Goal: Transaction & Acquisition: Purchase product/service

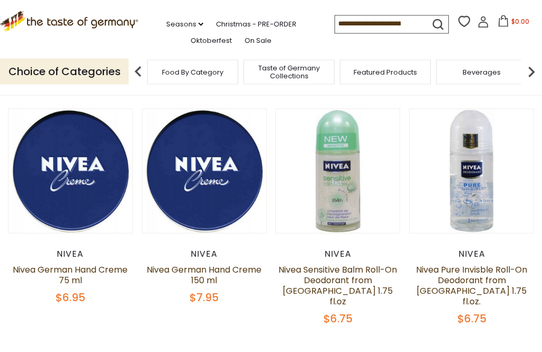
scroll to position [75, 0]
click at [71, 213] on link at bounding box center [71, 171] width 104 height 104
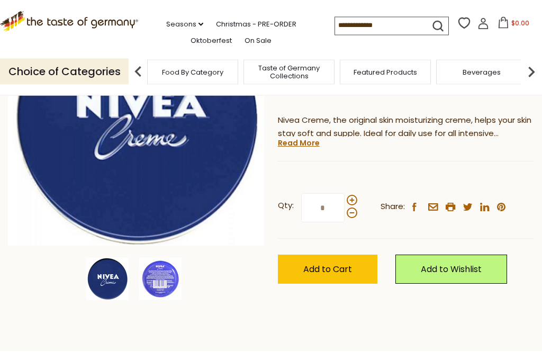
scroll to position [159, 0]
click at [160, 279] on img at bounding box center [160, 279] width 42 height 42
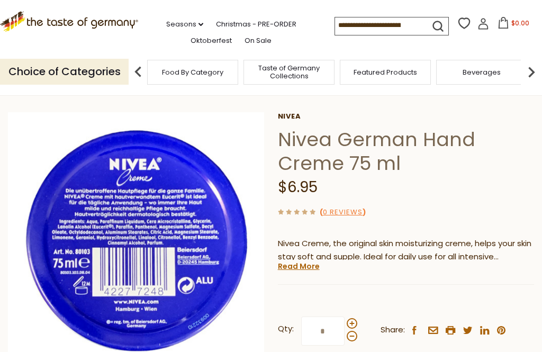
scroll to position [0, 0]
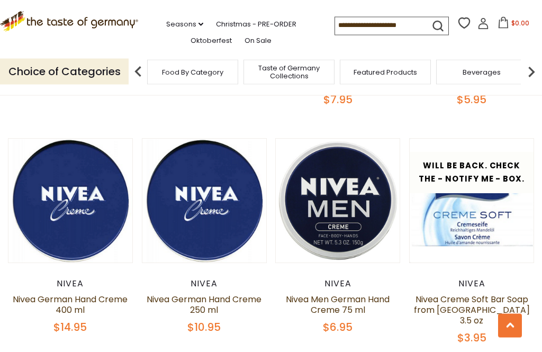
scroll to position [532, 0]
click at [497, 293] on link "Nivea Creme Soft Bar Soap from [GEOGRAPHIC_DATA] 3.5 oz" at bounding box center [472, 309] width 116 height 33
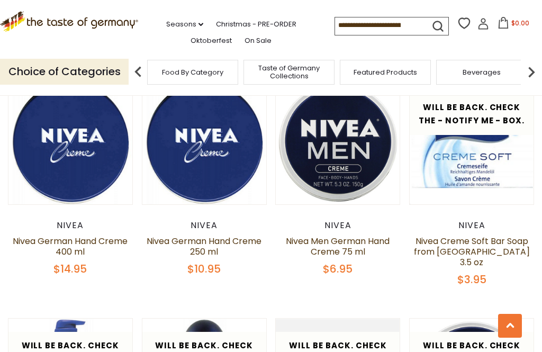
scroll to position [582, 0]
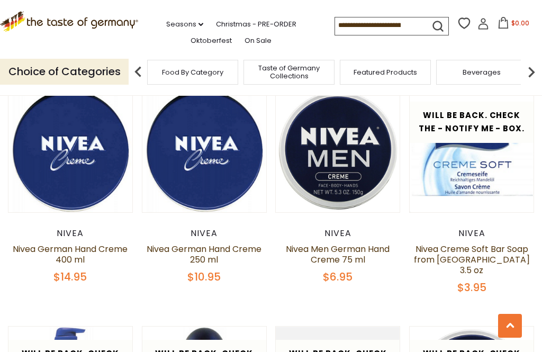
click at [171, 243] on link "Nivea German Hand Creme 250 ml" at bounding box center [203, 254] width 115 height 23
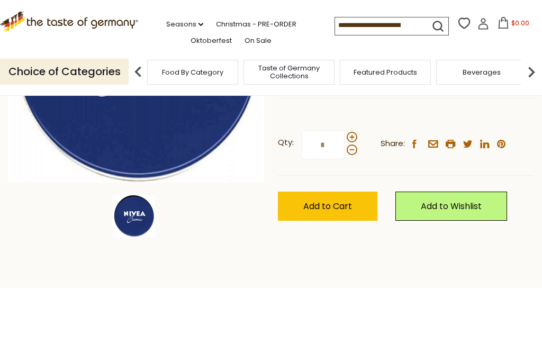
scroll to position [222, 0]
click at [333, 209] on span "Add to Cart" at bounding box center [327, 206] width 49 height 12
click at [338, 205] on span "Add to Cart" at bounding box center [327, 206] width 49 height 12
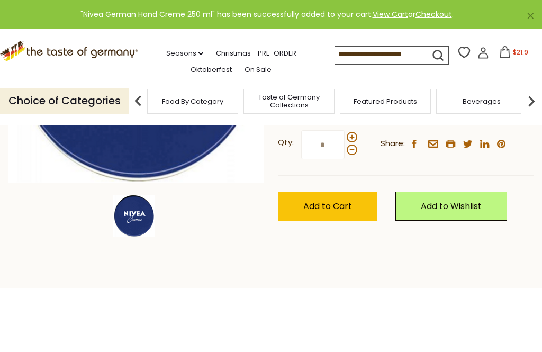
click at [499, 51] on icon at bounding box center [505, 52] width 12 height 12
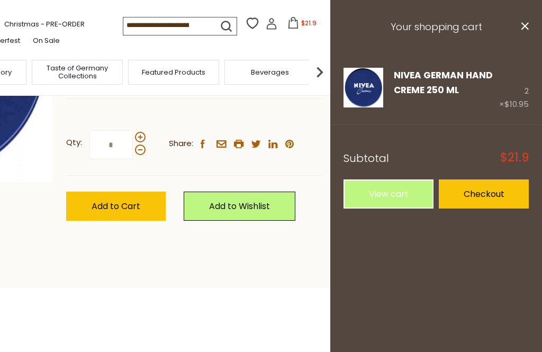
click at [409, 108] on link "Edit" at bounding box center [401, 105] width 16 height 11
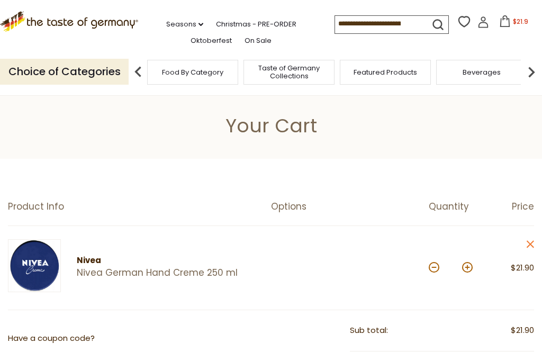
click at [434, 271] on button at bounding box center [433, 267] width 11 height 11
type input "*"
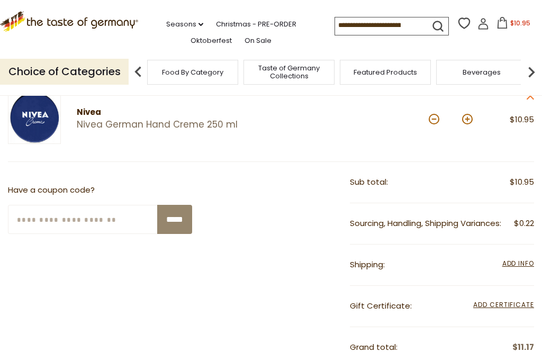
scroll to position [229, 0]
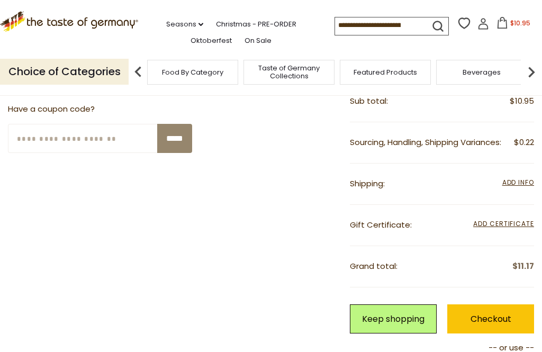
click at [512, 177] on span "Add Info" at bounding box center [518, 183] width 32 height 12
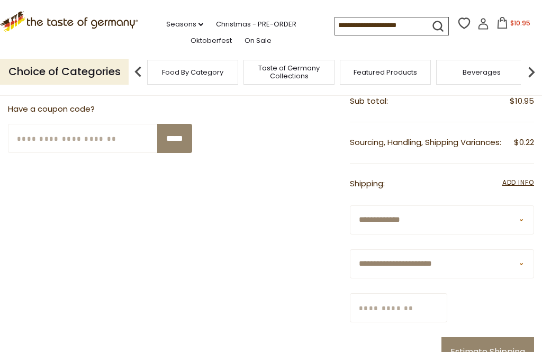
click at [438, 293] on input "Zip/Postcode" at bounding box center [398, 307] width 97 height 29
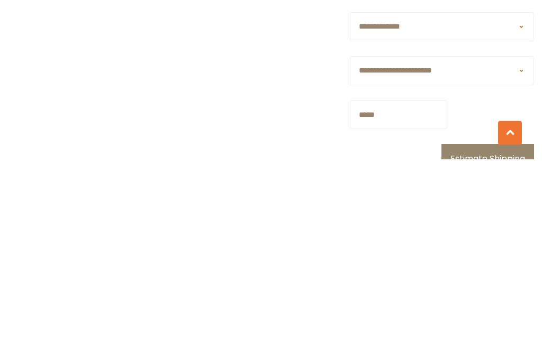
type input "*****"
click at [511, 337] on button "Estimate Shipping" at bounding box center [487, 351] width 93 height 29
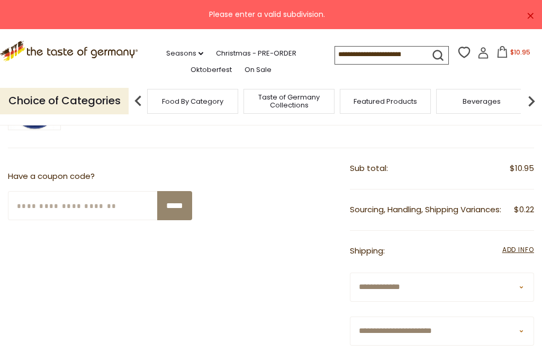
scroll to position [234, 0]
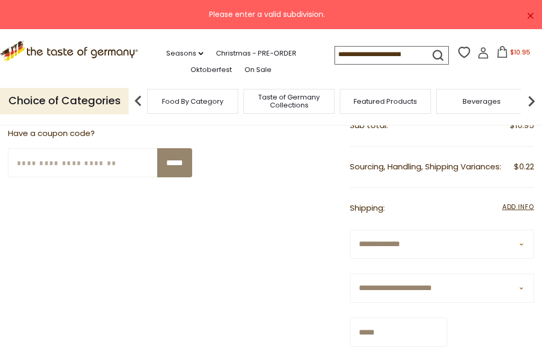
click at [524, 273] on select "**********" at bounding box center [442, 287] width 184 height 29
select select "**"
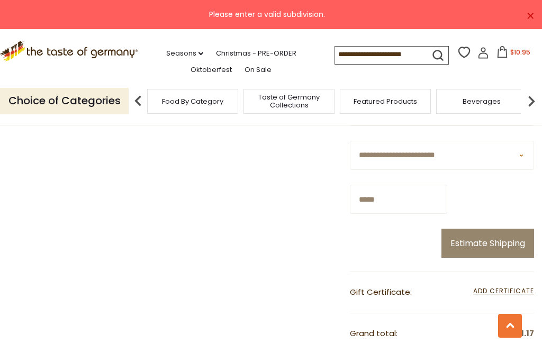
scroll to position [366, 0]
click at [504, 229] on button "Estimate Shipping" at bounding box center [487, 243] width 93 height 29
